Goal: Information Seeking & Learning: Find specific fact

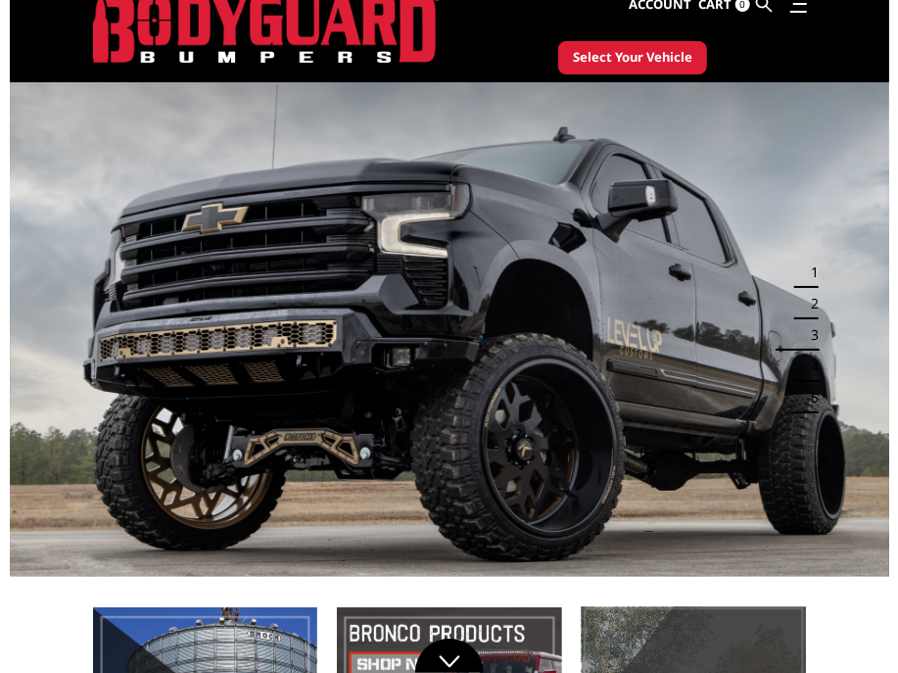
scroll to position [612, 0]
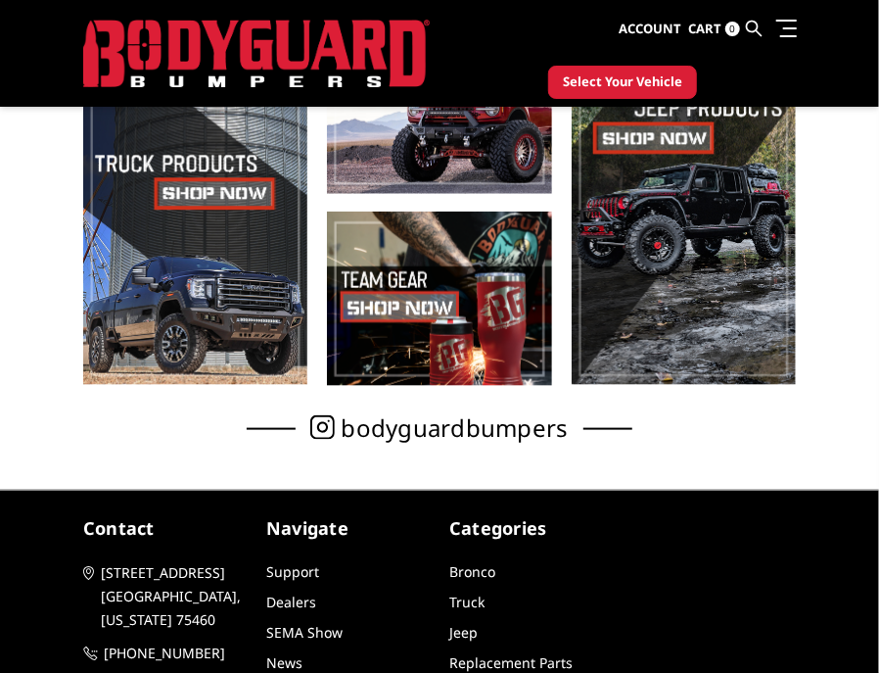
click at [651, 18] on link at bounding box center [755, 29] width 16 height 58
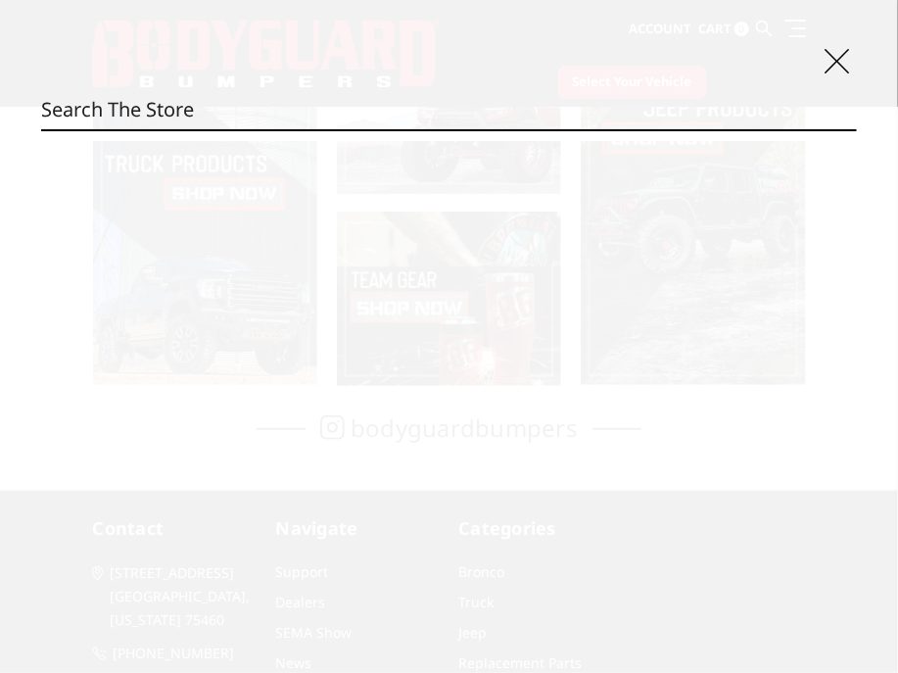
click at [263, 107] on input "Search" at bounding box center [448, 109] width 815 height 39
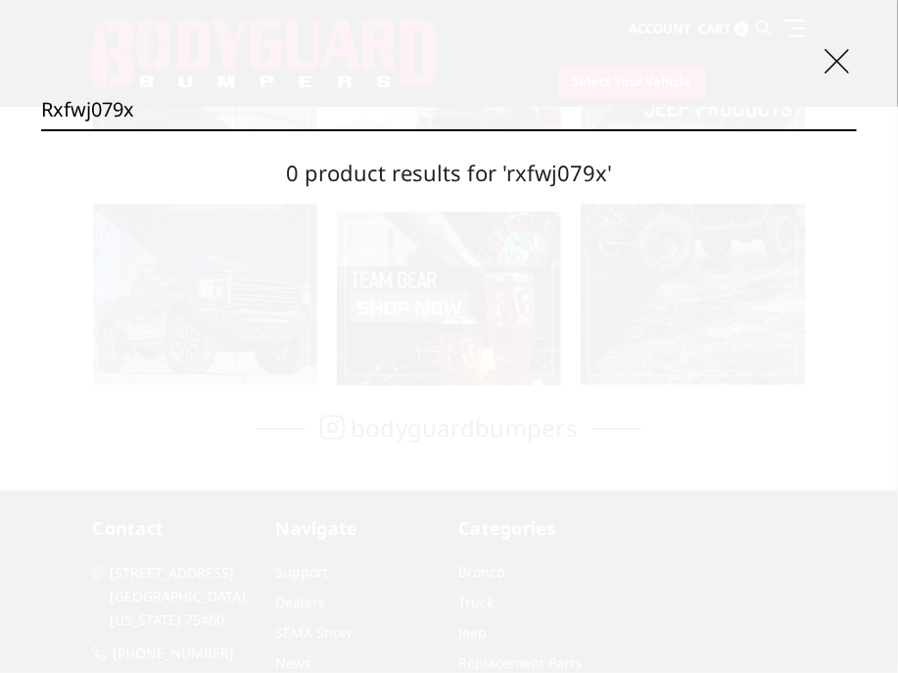
click at [202, 107] on input "rxfwj079x" at bounding box center [448, 109] width 815 height 39
click at [559, 106] on input "RXRWJ079X" at bounding box center [448, 109] width 815 height 39
click at [101, 100] on input "RXRWJ079X" at bounding box center [448, 109] width 815 height 39
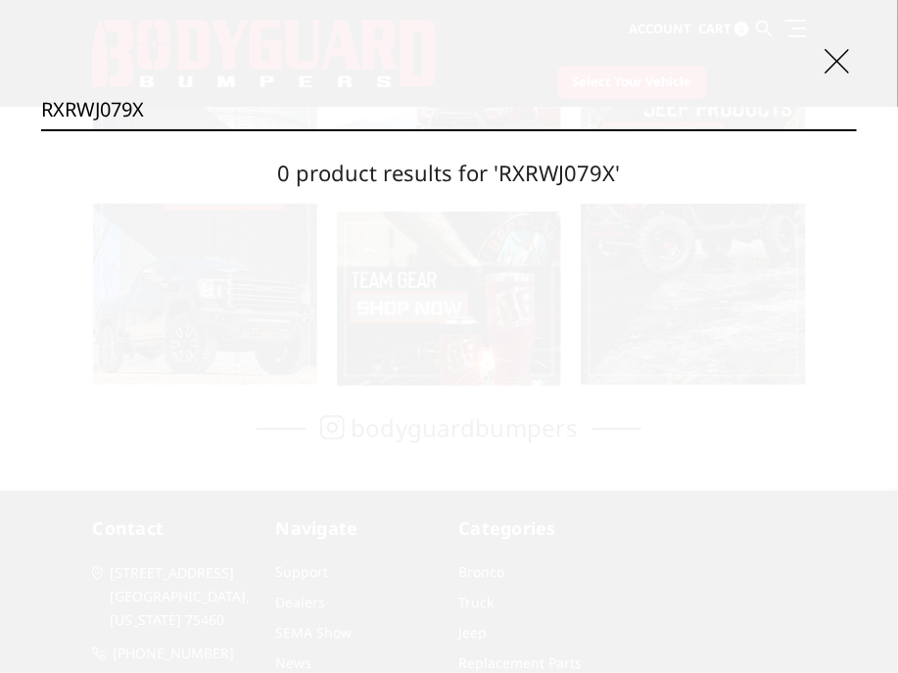
click at [91, 106] on input "RXRWJ079X" at bounding box center [448, 109] width 815 height 39
click at [211, 105] on input "RXRBJ079X" at bounding box center [448, 109] width 815 height 39
click at [210, 105] on input "RXRBJ079X" at bounding box center [448, 109] width 815 height 39
type input "CEF17DNTNN"
click at [651, 129] on input "Search" at bounding box center [857, 129] width 1 height 1
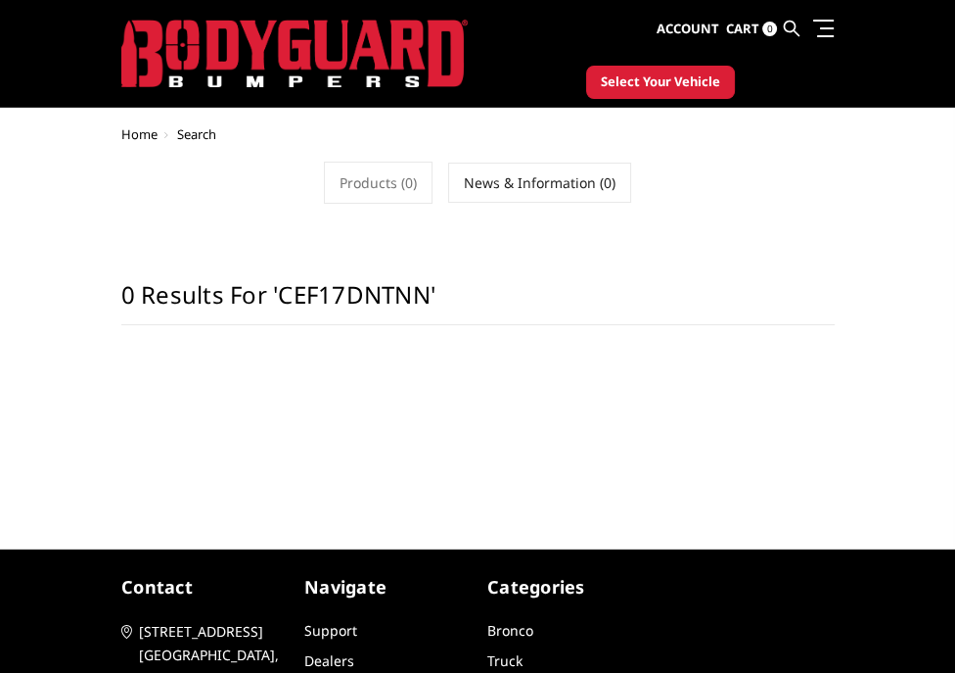
click at [582, 285] on h1 "0 results for 'CEF17DNTNN'" at bounding box center [478, 302] width 714 height 45
click at [450, 302] on h1 "0 results for 'CEF17DNTNN'" at bounding box center [478, 302] width 714 height 45
click at [790, 19] on link at bounding box center [792, 29] width 16 height 58
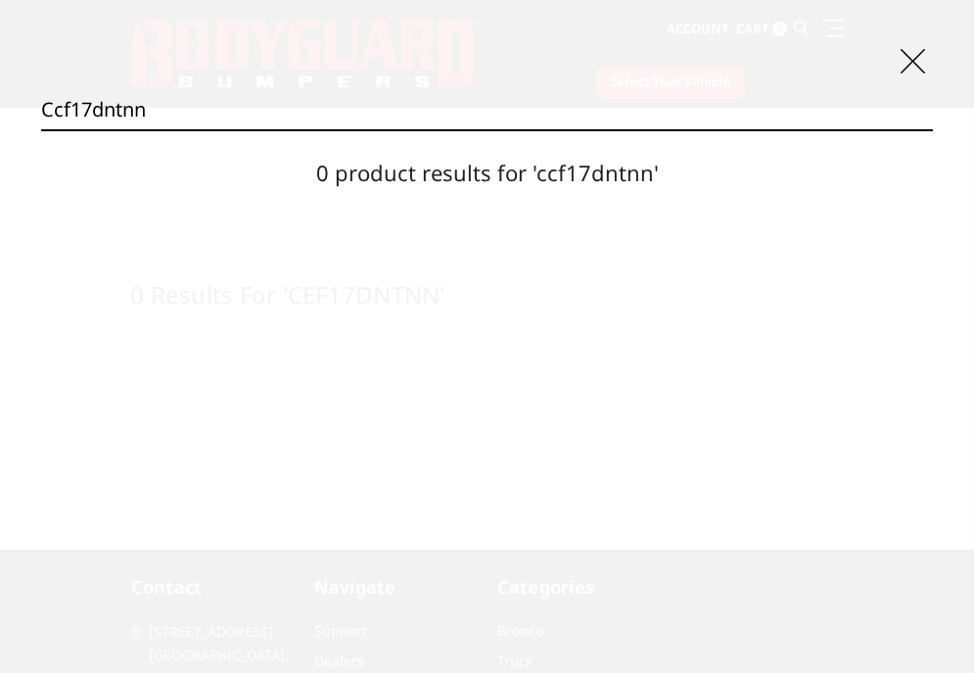
drag, startPoint x: 772, startPoint y: 316, endPoint x: 893, endPoint y: 309, distance: 120.6
click at [772, 317] on div "Search ccf17dntnn Search 0 product results for 'ccf17dntnn'" at bounding box center [487, 336] width 974 height 673
drag, startPoint x: 861, startPoint y: 263, endPoint x: 896, endPoint y: 255, distance: 35.1
click at [861, 263] on div "Search ccf17dntnn Search 0 product results for 'ccf17dntnn'" at bounding box center [487, 336] width 974 height 673
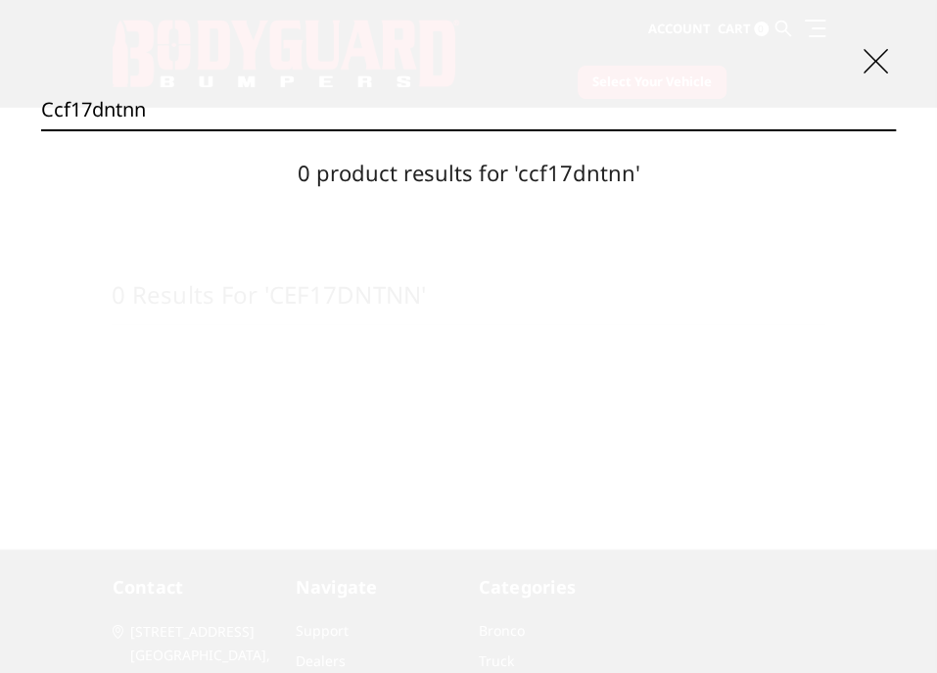
click at [303, 105] on input "ccf17dntnn" at bounding box center [468, 109] width 855 height 39
click at [280, 105] on input "CEF17BNTNN" at bounding box center [468, 109] width 855 height 39
click at [237, 107] on input "CCF17BNTNN" at bounding box center [468, 109] width 855 height 39
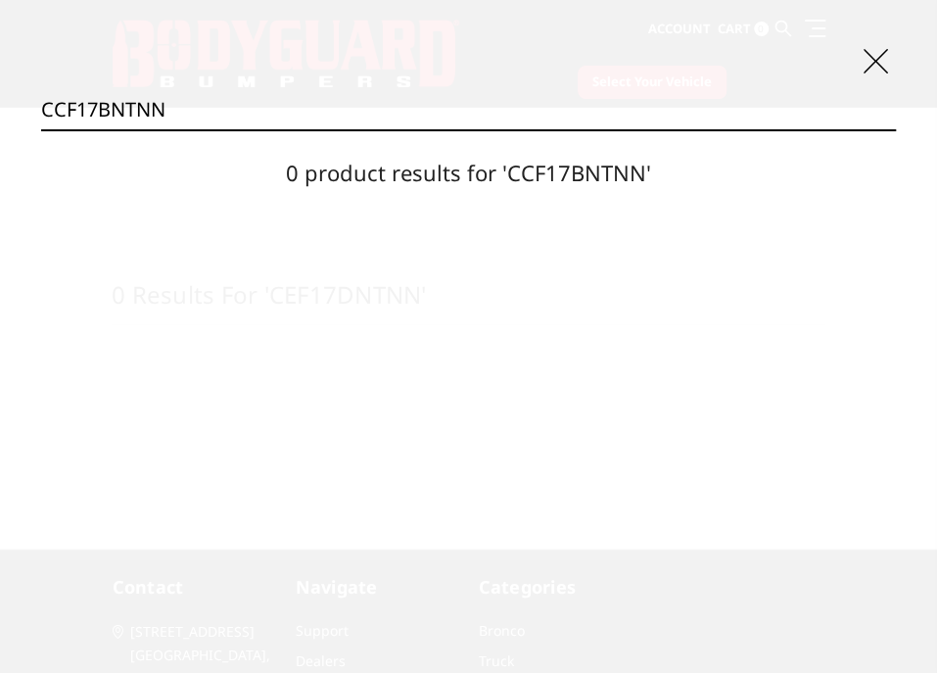
click at [237, 107] on input "CCF17BNTNN" at bounding box center [468, 109] width 855 height 39
drag, startPoint x: 223, startPoint y: 100, endPoint x: 90, endPoint y: 115, distance: 133.9
click at [90, 115] on input "CCF17BNTNN" at bounding box center [468, 109] width 855 height 39
click at [185, 110] on input "CCF15ANT" at bounding box center [468, 109] width 855 height 39
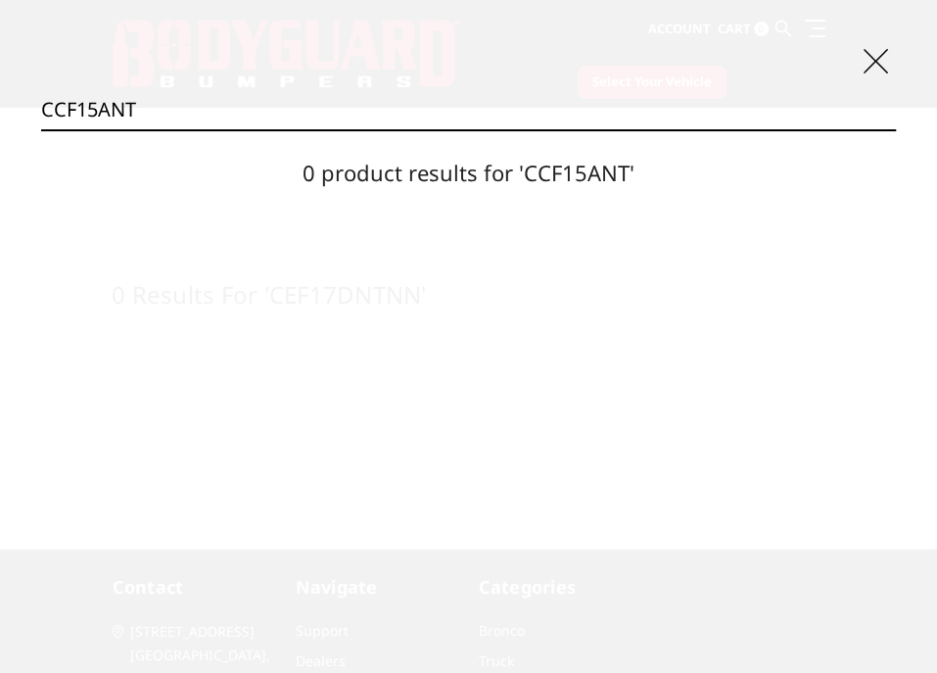
drag, startPoint x: 107, startPoint y: 118, endPoint x: 88, endPoint y: 128, distance: 21.0
click at [81, 119] on input "CCF15ANT" at bounding box center [468, 109] width 855 height 39
click at [367, 79] on div "Search CEF11BNT Search 0 product results for 'CEF11BNT'" at bounding box center [468, 336] width 937 height 673
click at [366, 95] on input "CEF11BNT" at bounding box center [468, 109] width 855 height 39
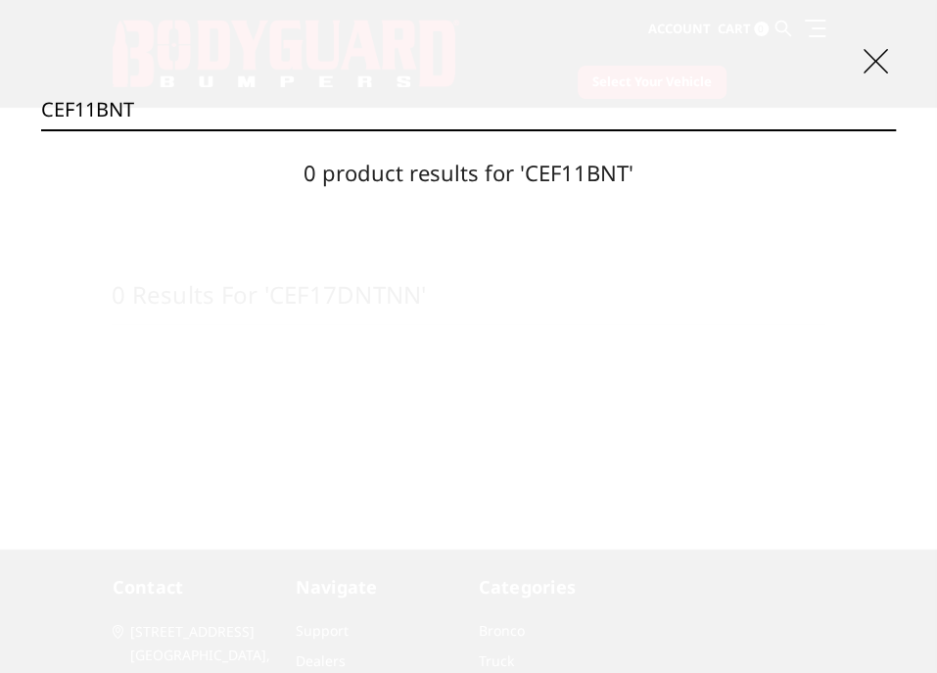
click at [365, 95] on input "CEF11BNT" at bounding box center [468, 109] width 855 height 39
click at [238, 110] on input "CEG15BYT" at bounding box center [468, 109] width 855 height 39
click at [145, 116] on input "CCG15BYT" at bounding box center [468, 109] width 855 height 39
click at [145, 115] on input "CCG15BYT" at bounding box center [468, 109] width 855 height 39
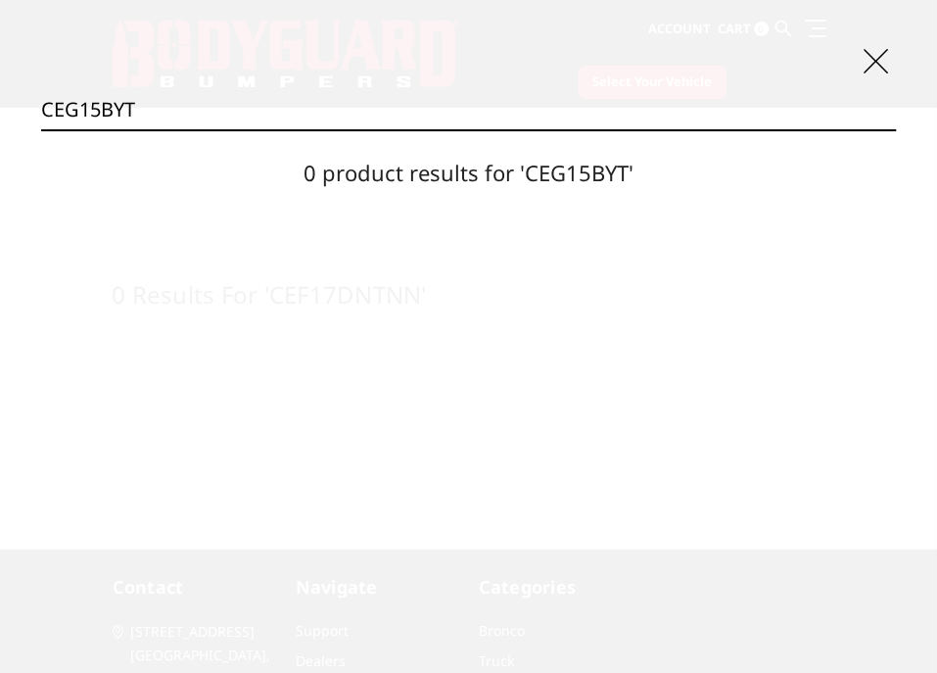
click at [220, 110] on input "CEG15BYT" at bounding box center [468, 109] width 855 height 39
click at [162, 115] on input "CCG15BYT" at bounding box center [468, 109] width 855 height 39
click at [161, 112] on input "CCG15BYT" at bounding box center [468, 109] width 855 height 39
click at [161, 110] on input "CCG15BYT" at bounding box center [468, 109] width 855 height 39
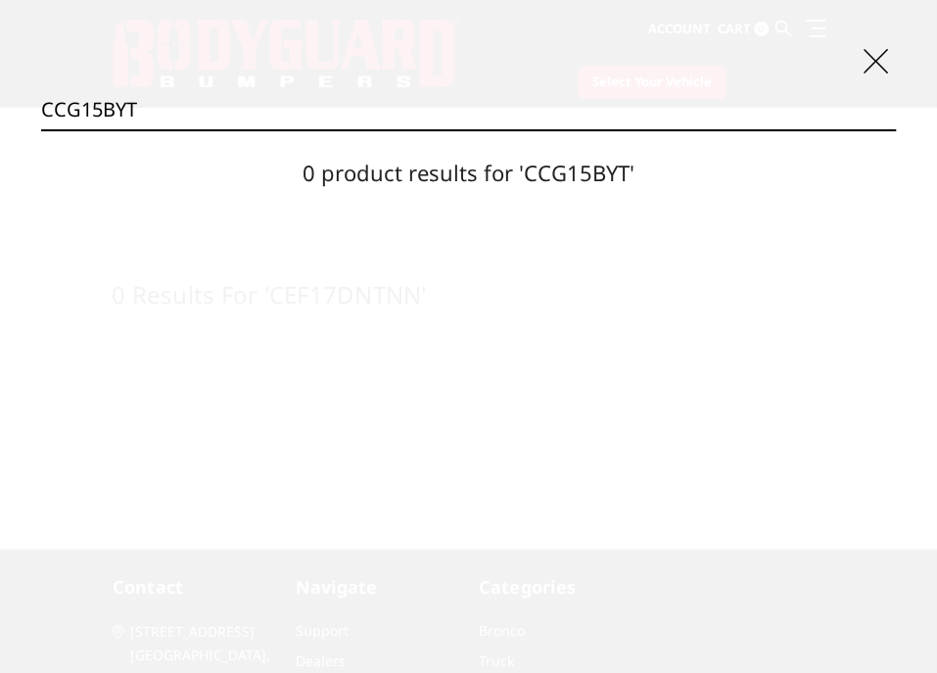
click at [161, 108] on input "CCG15BYT" at bounding box center [468, 109] width 855 height 39
click at [152, 101] on input "CCG15BYT" at bounding box center [468, 109] width 855 height 39
drag, startPoint x: 152, startPoint y: 100, endPoint x: 49, endPoint y: 102, distance: 102.8
click at [49, 102] on input "CCG15BYT" at bounding box center [468, 109] width 855 height 39
click at [200, 126] on input "CEG11BNT" at bounding box center [468, 109] width 855 height 39
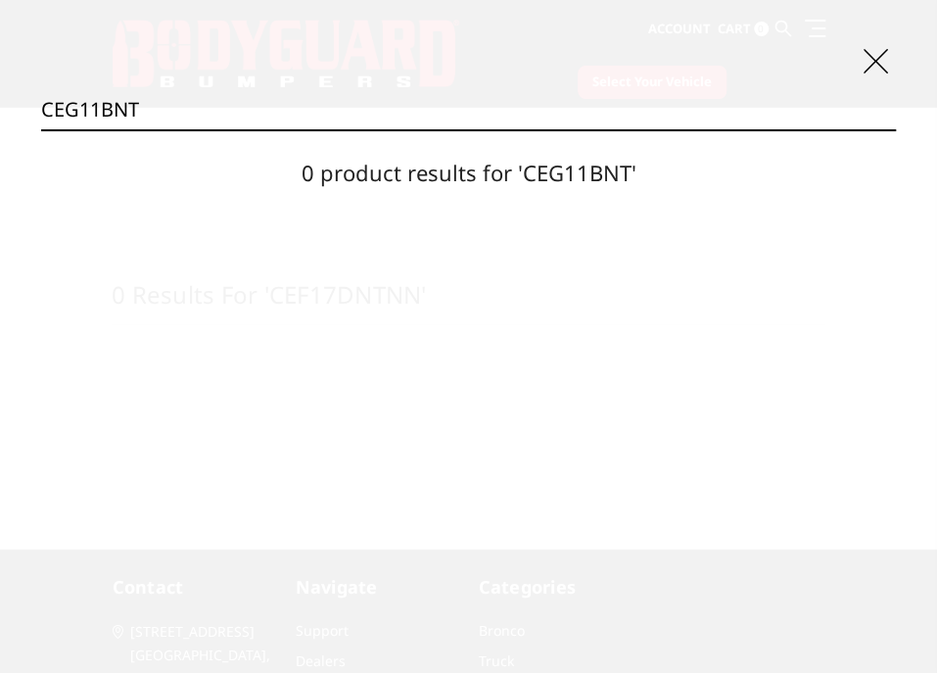
click at [200, 127] on input "CEG11BNT" at bounding box center [468, 109] width 855 height 39
click at [377, 116] on input "CCG11BNT" at bounding box center [468, 109] width 855 height 39
click at [450, 105] on input "CER11DYT" at bounding box center [468, 109] width 855 height 39
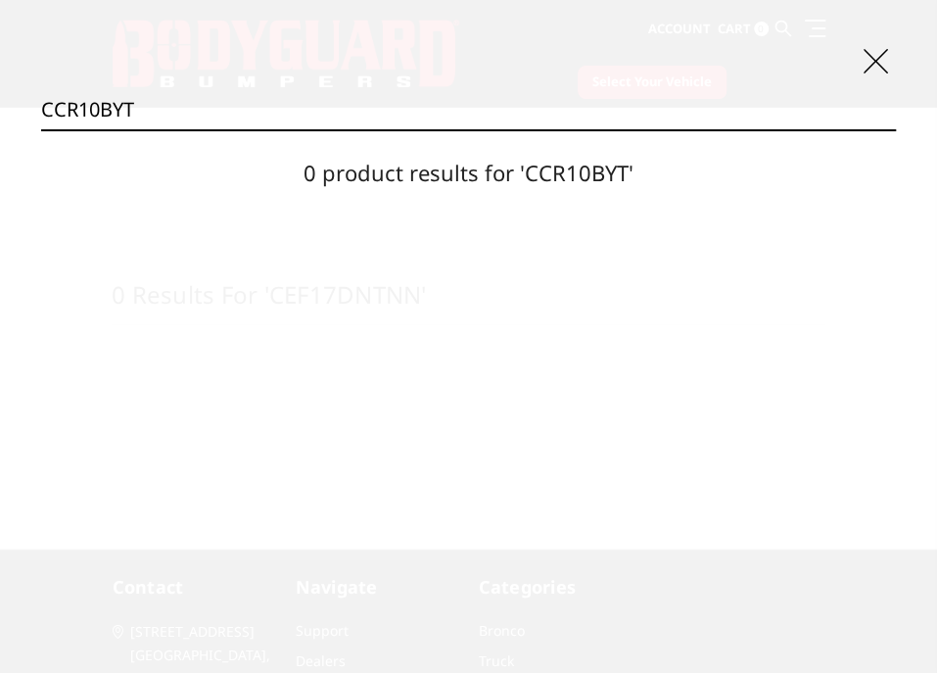
click at [156, 97] on input "CCR10BYT" at bounding box center [468, 109] width 855 height 39
click at [155, 96] on input "CCR10BYT" at bounding box center [468, 109] width 855 height 39
click at [427, 119] on input "CEC15BYT" at bounding box center [468, 109] width 855 height 39
click at [227, 107] on input "CCC15BYT" at bounding box center [468, 109] width 855 height 39
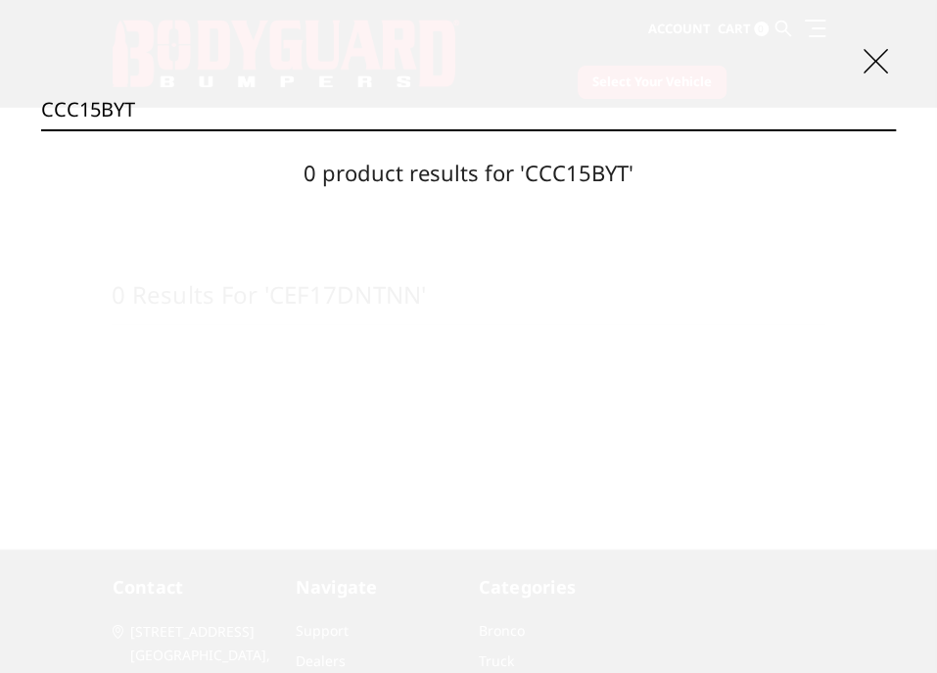
click at [227, 107] on input "CCC15BYT" at bounding box center [468, 109] width 855 height 39
click at [235, 114] on input "CEC11BNT" at bounding box center [468, 109] width 855 height 39
click at [145, 113] on input "CCC11BNT" at bounding box center [468, 109] width 855 height 39
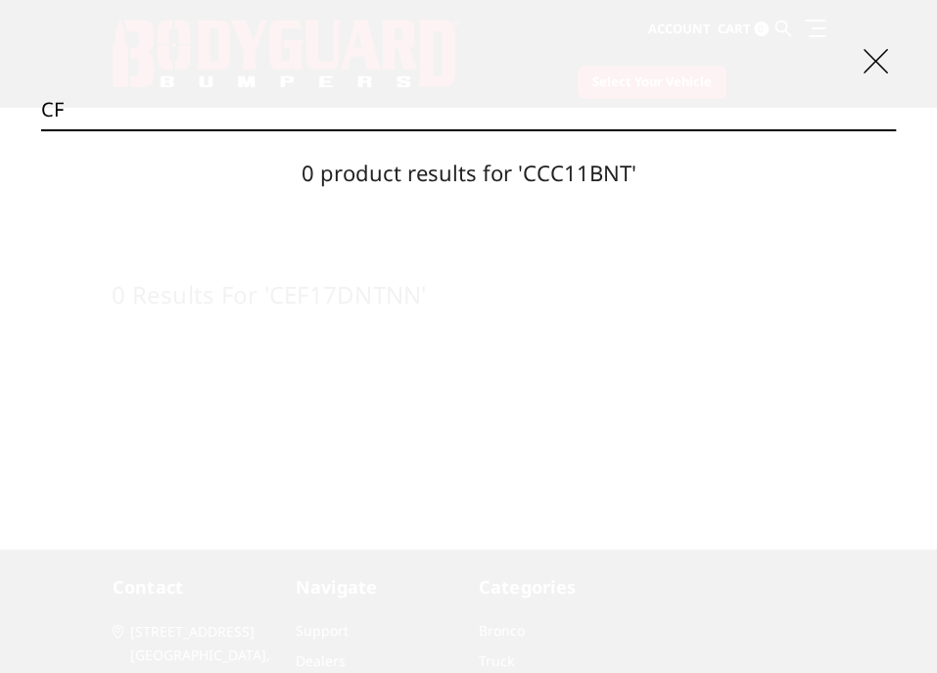
type input "C"
drag, startPoint x: 104, startPoint y: 108, endPoint x: 115, endPoint y: 118, distance: 15.2
click at [105, 108] on input "DFC15BNLT" at bounding box center [468, 109] width 855 height 39
click at [265, 105] on input "DFC11BNLT" at bounding box center [468, 109] width 855 height 39
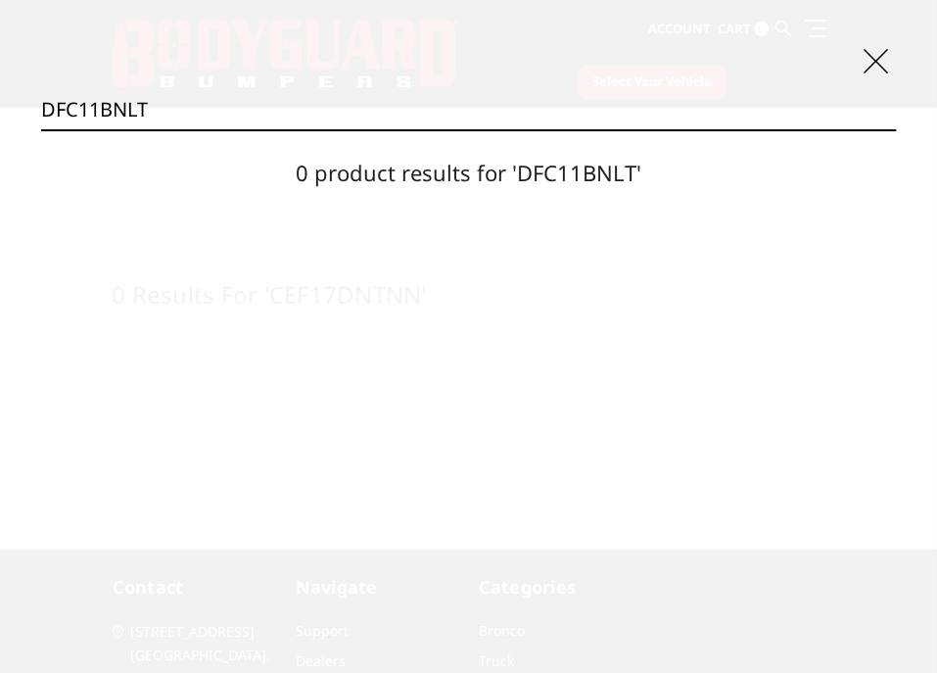
click at [196, 103] on input "DFC11BNLT" at bounding box center [468, 109] width 855 height 39
drag, startPoint x: 202, startPoint y: 99, endPoint x: 78, endPoint y: 119, distance: 125.0
click at [78, 119] on input "DFC11BNLT" at bounding box center [468, 109] width 855 height 39
click at [391, 117] on input "DFC01BNLT" at bounding box center [468, 109] width 855 height 39
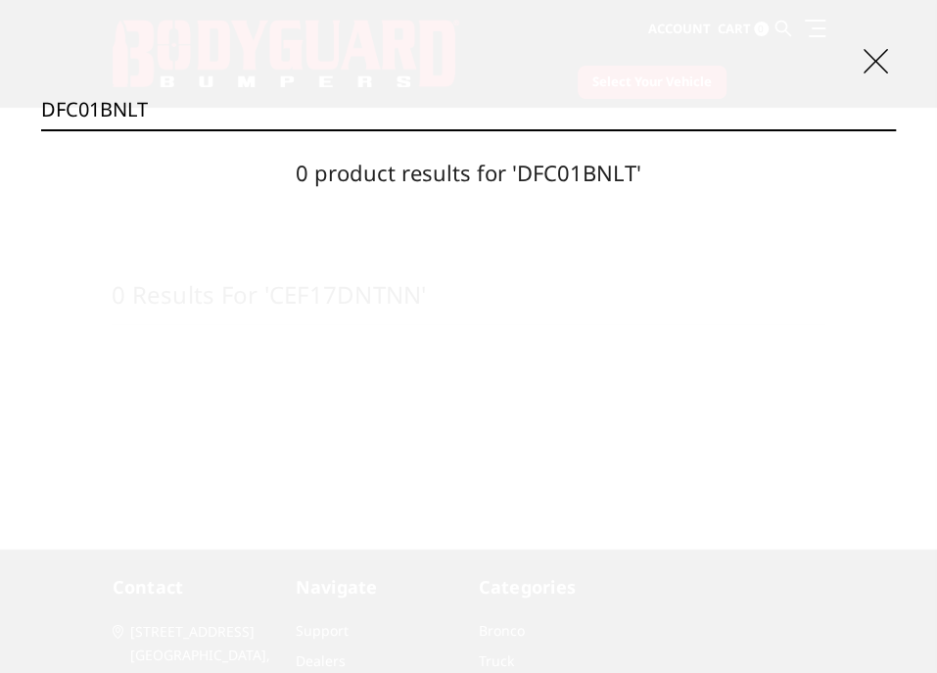
click at [316, 112] on input "DFC01BNLT" at bounding box center [468, 109] width 855 height 39
click at [231, 115] on input "DFC01BNLT" at bounding box center [468, 109] width 855 height 39
click at [231, 110] on input "DFC01BNLT" at bounding box center [468, 109] width 855 height 39
click at [237, 115] on input "DFC01BNLT" at bounding box center [468, 109] width 855 height 39
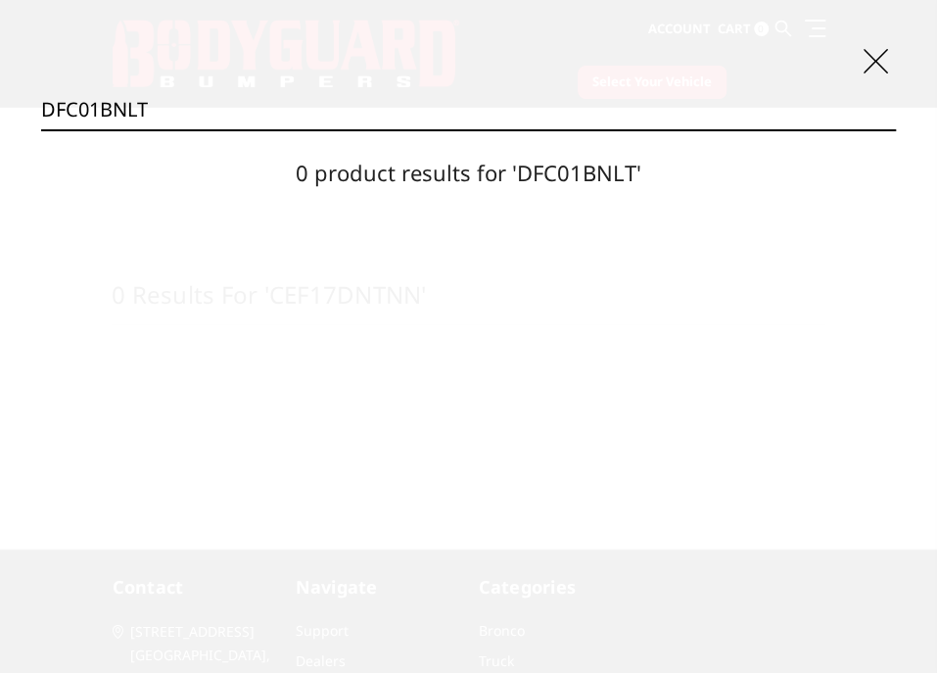
click at [237, 112] on input "DFC01BNLT" at bounding box center [468, 109] width 855 height 39
drag, startPoint x: 236, startPoint y: 112, endPoint x: 141, endPoint y: 105, distance: 95.2
click at [235, 110] on input "DFC01BNLT" at bounding box center [468, 109] width 855 height 39
type input "D"
drag, startPoint x: 145, startPoint y: 111, endPoint x: 73, endPoint y: 108, distance: 71.5
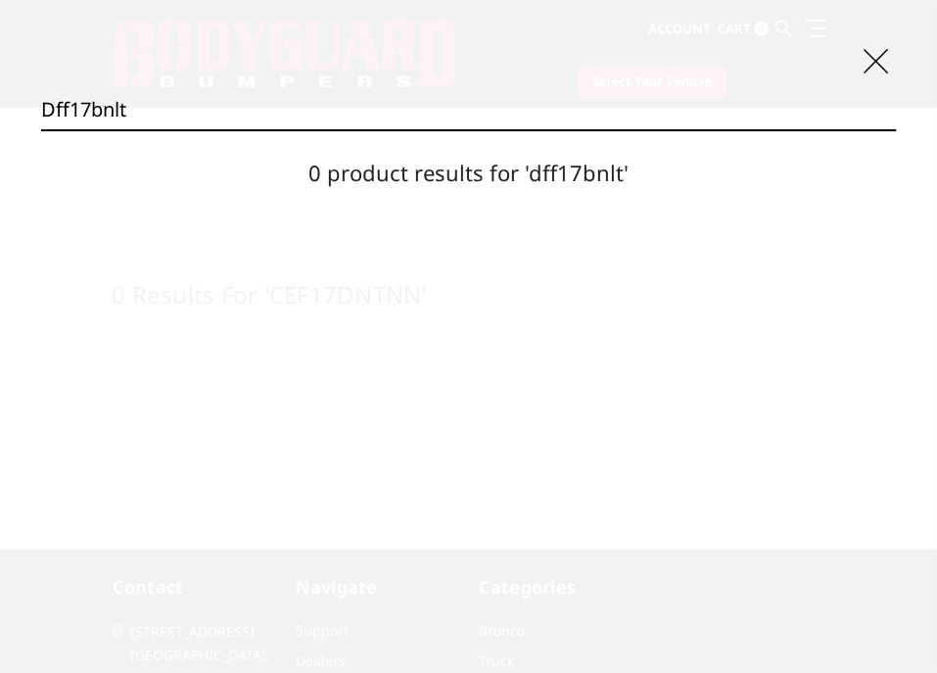
click at [73, 108] on input "dff17bnlt" at bounding box center [468, 109] width 855 height 39
drag, startPoint x: 175, startPoint y: 110, endPoint x: -4, endPoint y: 132, distance: 180.5
click at [0, 132] on html "International Fees Not Included On Website More Info Home shop all Bronco 2021-…" at bounding box center [468, 540] width 937 height 1080
type input "df17bnlt"
click at [871, 62] on icon at bounding box center [875, 61] width 24 height 24
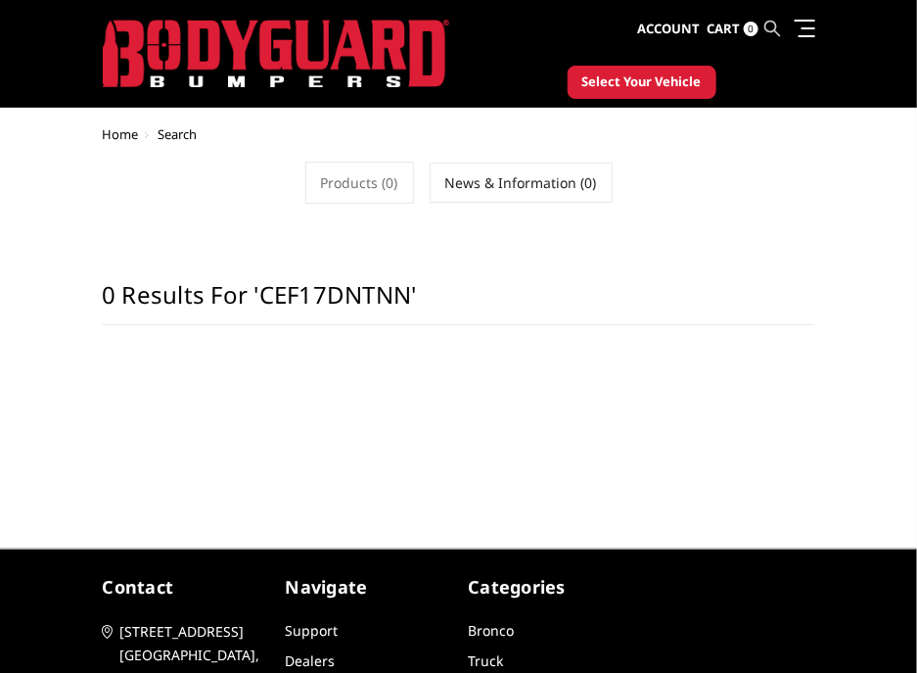
click at [768, 23] on icon at bounding box center [774, 29] width 16 height 16
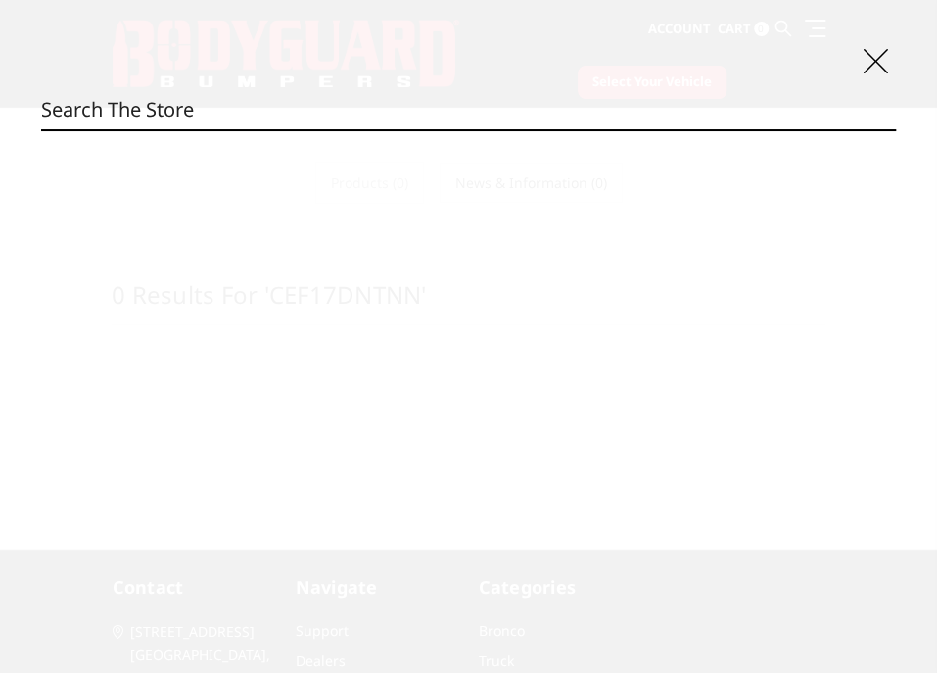
click at [191, 117] on input "Search" at bounding box center [468, 109] width 855 height 39
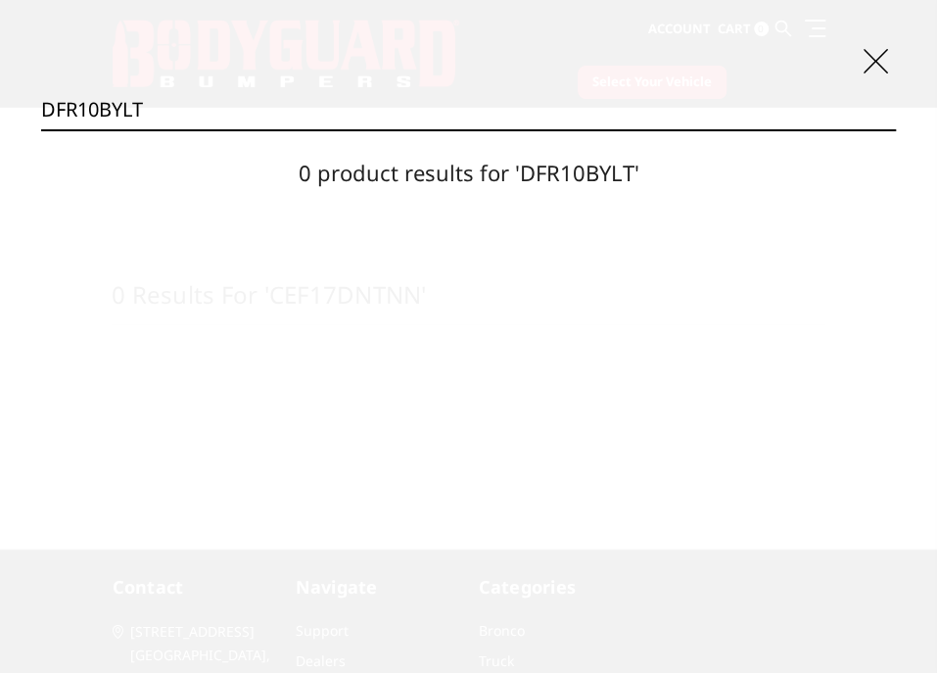
click at [296, 116] on input "DFR10BYLT" at bounding box center [468, 109] width 855 height 39
type input "C"
click at [66, 105] on input "DGR09AYLT" at bounding box center [468, 109] width 855 height 39
click at [162, 103] on input "DFR09AYLT" at bounding box center [468, 109] width 855 height 39
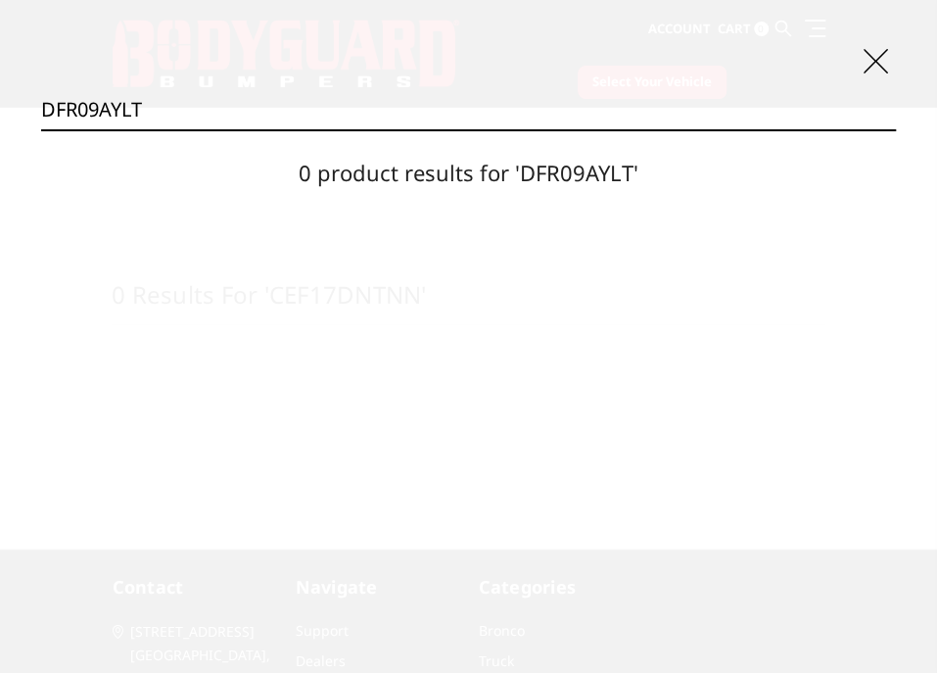
click at [64, 110] on input "DFR09AYLT" at bounding box center [468, 109] width 855 height 39
click at [98, 106] on input "DFC15BNLT" at bounding box center [468, 109] width 855 height 39
click at [196, 106] on input "DFC01BNLT" at bounding box center [468, 109] width 855 height 39
drag, startPoint x: 128, startPoint y: 116, endPoint x: 70, endPoint y: 124, distance: 58.3
click at [70, 124] on input "DFC01BNLT" at bounding box center [468, 109] width 855 height 39
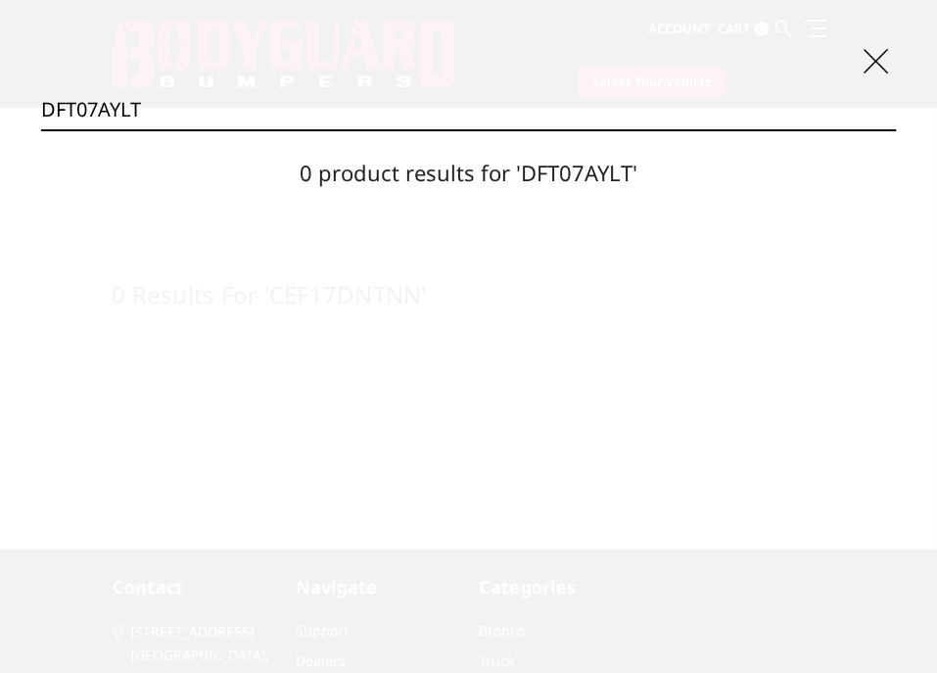
click at [255, 114] on input "DFT07AYLT" at bounding box center [468, 109] width 855 height 39
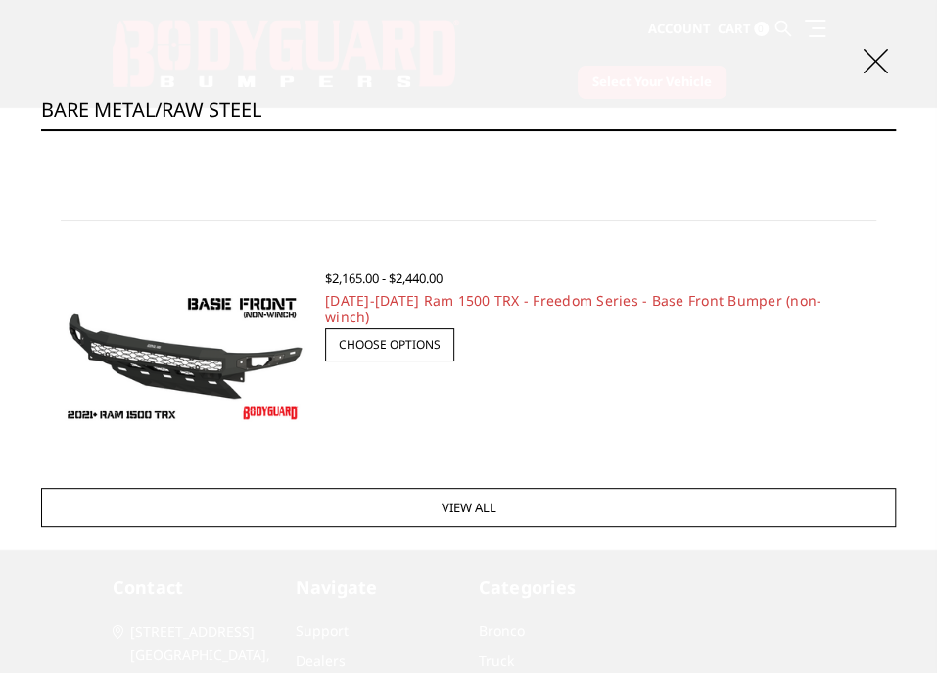
scroll to position [1018, 0]
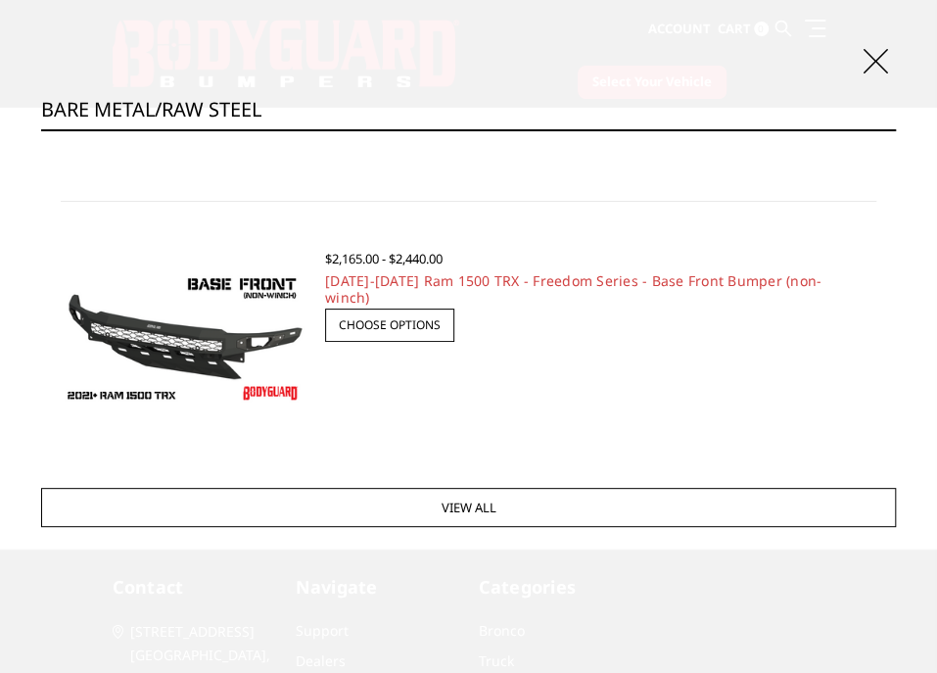
type input "BARE METAL/RAW STEEL"
click at [168, 335] on img at bounding box center [183, 339] width 245 height 138
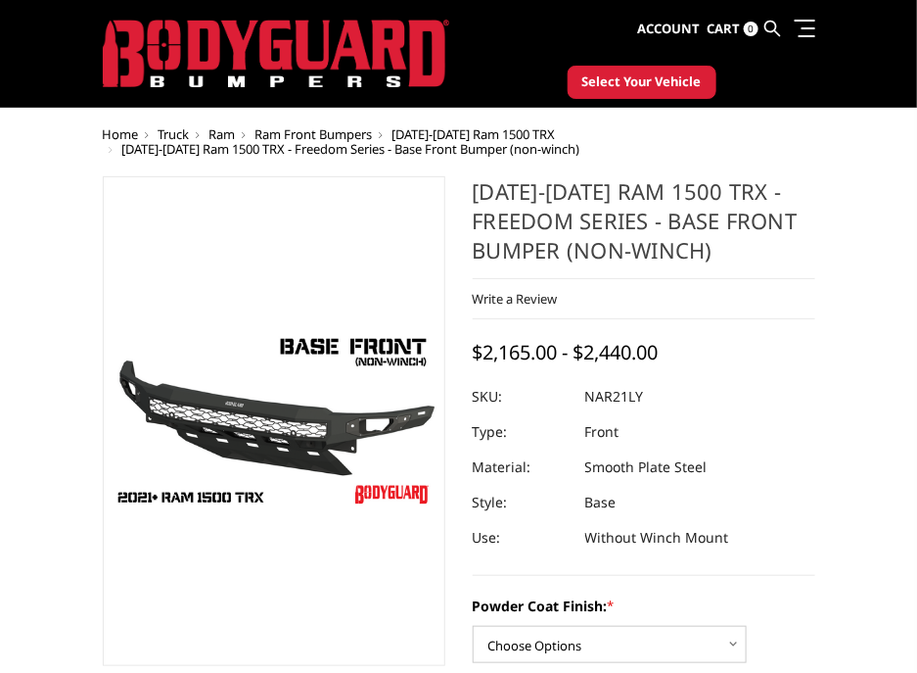
drag, startPoint x: 672, startPoint y: 418, endPoint x: 689, endPoint y: 415, distance: 17.9
click at [672, 417] on dl "SKU: NAR21LY UPC: Type: Front Material: Smooth Plate Steel Style: Base Use: Wit…" at bounding box center [644, 467] width 343 height 176
click at [769, 23] on icon at bounding box center [774, 29] width 16 height 16
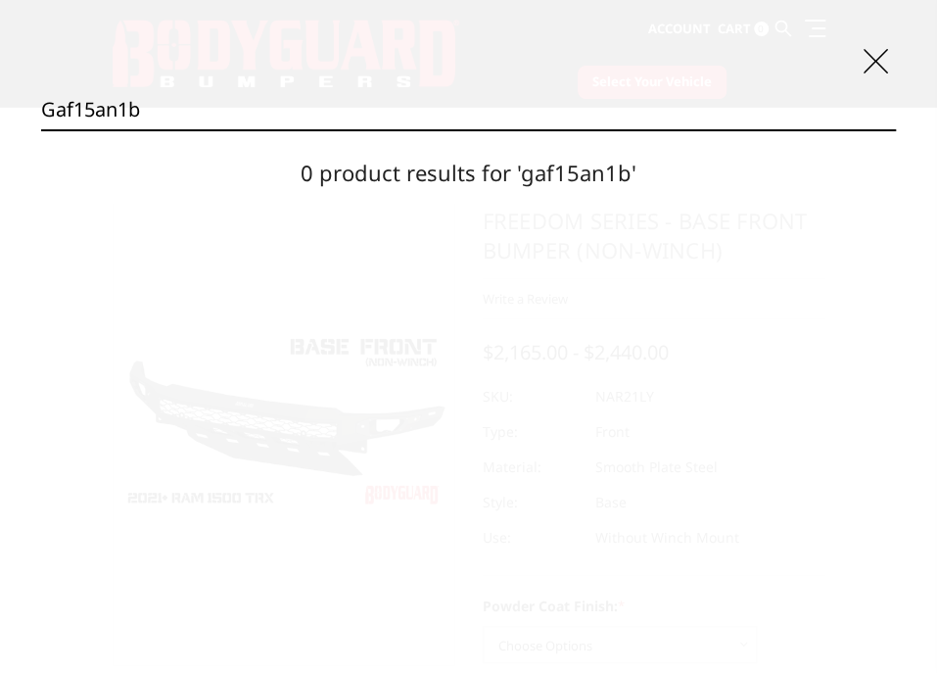
click at [390, 109] on input "gaf15an1b" at bounding box center [468, 109] width 855 height 39
click at [392, 102] on input "GCG15BY1T" at bounding box center [468, 109] width 855 height 39
click at [391, 100] on input "GCG15BY1T" at bounding box center [468, 109] width 855 height 39
type input "GAC15BN1T"
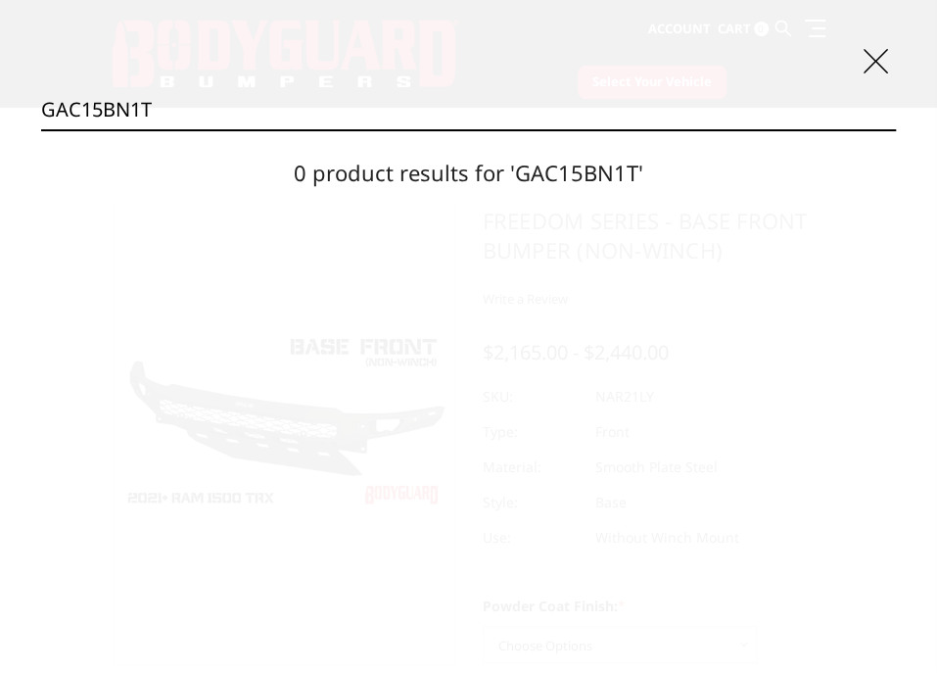
click at [891, 60] on div "Search GAC15BN1T Search 0 product results for 'GAC15BN1T'" at bounding box center [468, 336] width 937 height 673
drag, startPoint x: 508, startPoint y: 349, endPoint x: 612, endPoint y: 266, distance: 133.0
click at [508, 348] on div "Search GAC15BN1T Search 0 product results for 'GAC15BN1T'" at bounding box center [468, 336] width 937 height 673
click at [872, 58] on icon at bounding box center [875, 61] width 24 height 24
